Goal: Find specific page/section: Find specific page/section

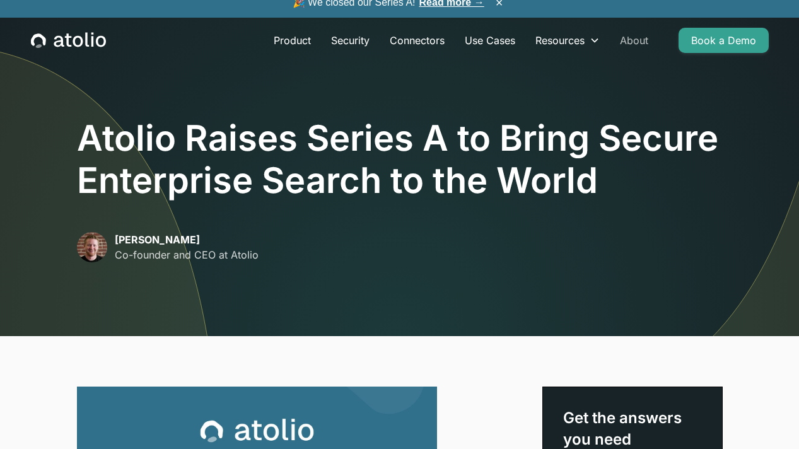
click at [638, 42] on link "About" at bounding box center [634, 40] width 49 height 25
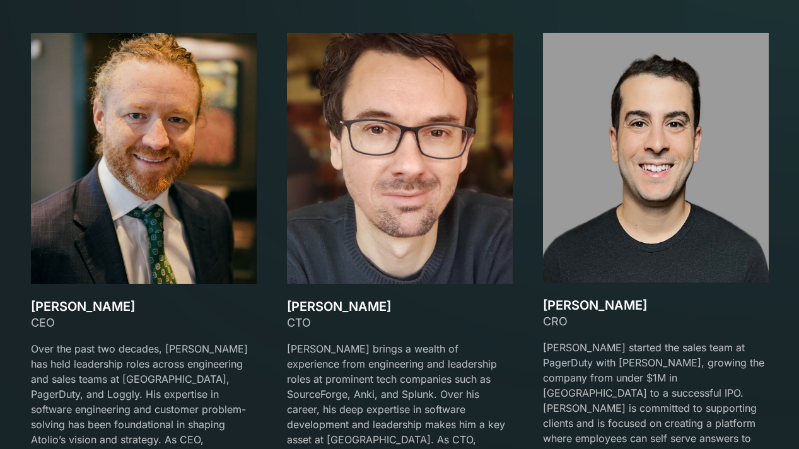
scroll to position [1811, 0]
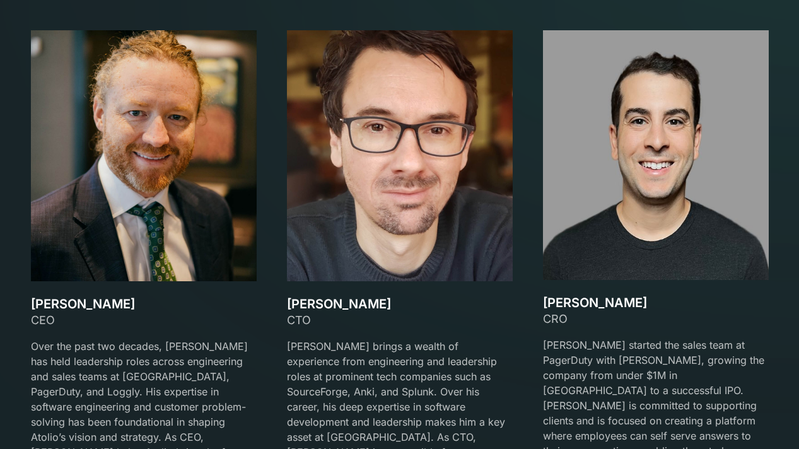
click at [533, 166] on div "[PERSON_NAME] CEO Over the past two decades, [PERSON_NAME] has held leadership …" at bounding box center [400, 275] width 738 height 490
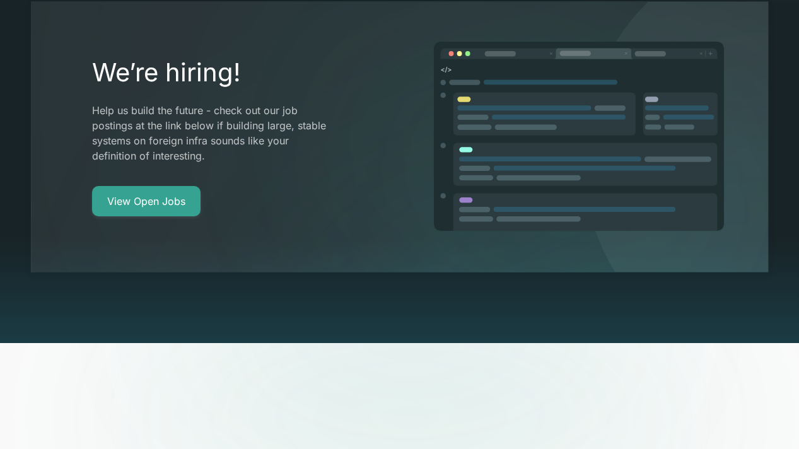
scroll to position [2403, 0]
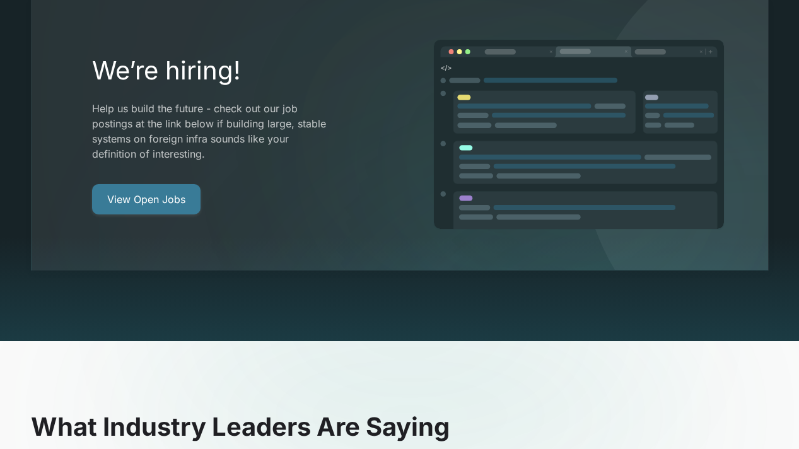
click at [175, 184] on link "View Open Jobs" at bounding box center [146, 199] width 108 height 30
